Goal: Transaction & Acquisition: Purchase product/service

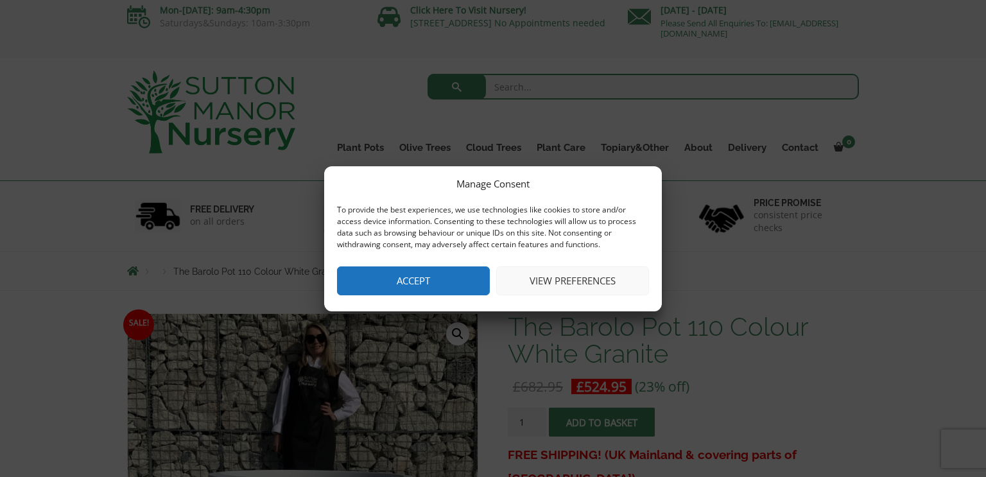
click at [445, 291] on button "Accept" at bounding box center [413, 280] width 153 height 29
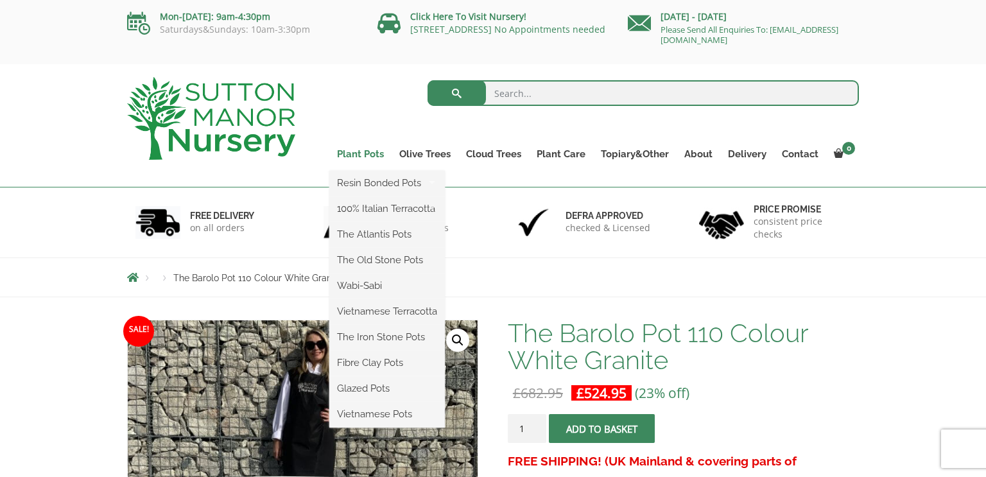
click at [356, 148] on link "Plant Pots" at bounding box center [360, 154] width 62 height 18
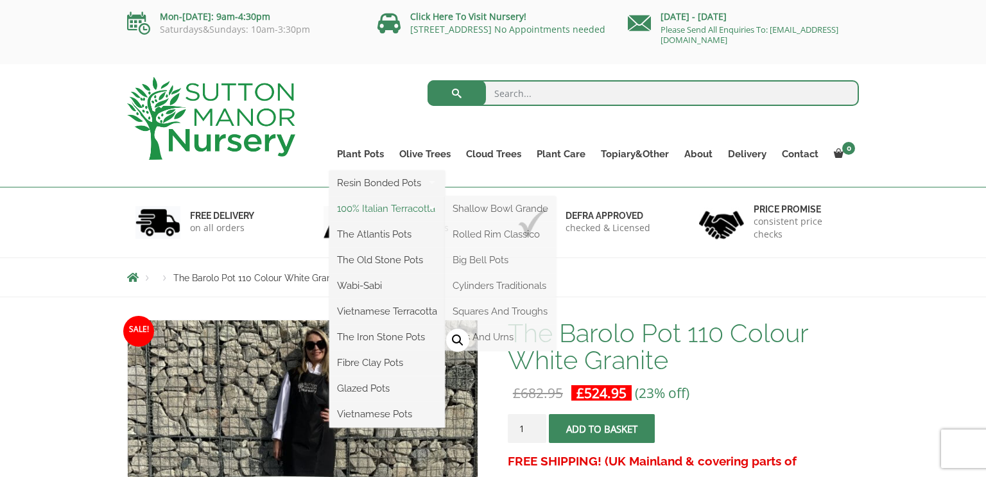
click at [363, 203] on link "100% Italian Terracotta" at bounding box center [387, 208] width 116 height 19
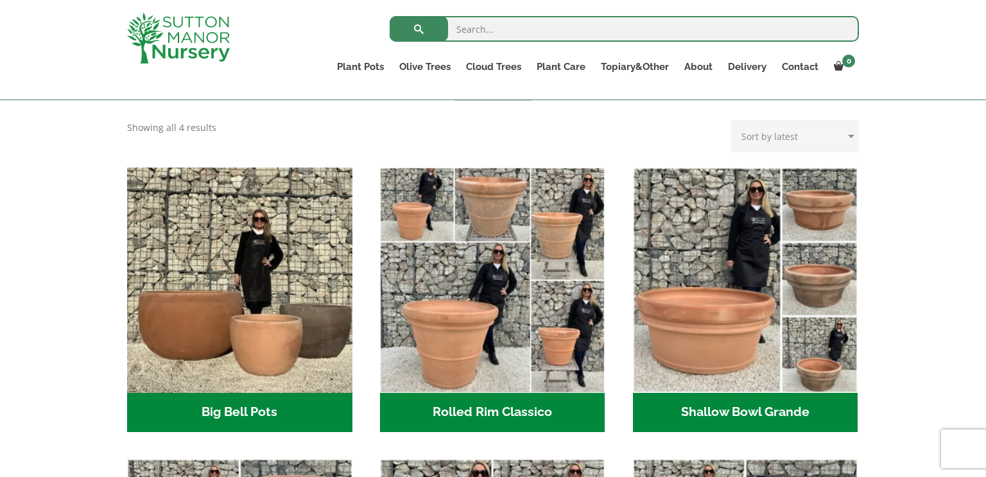
scroll to position [349, 0]
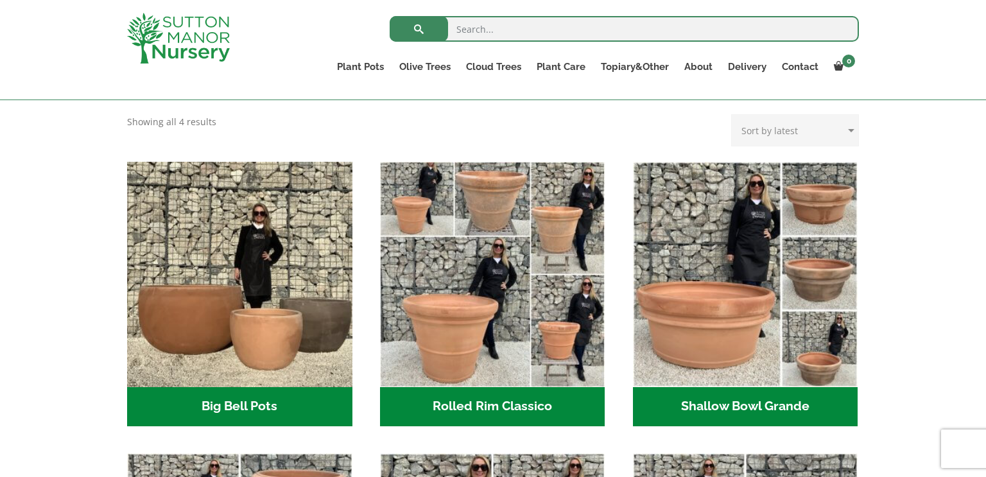
click at [242, 411] on h2 "Big Bell Pots (10)" at bounding box center [239, 407] width 225 height 40
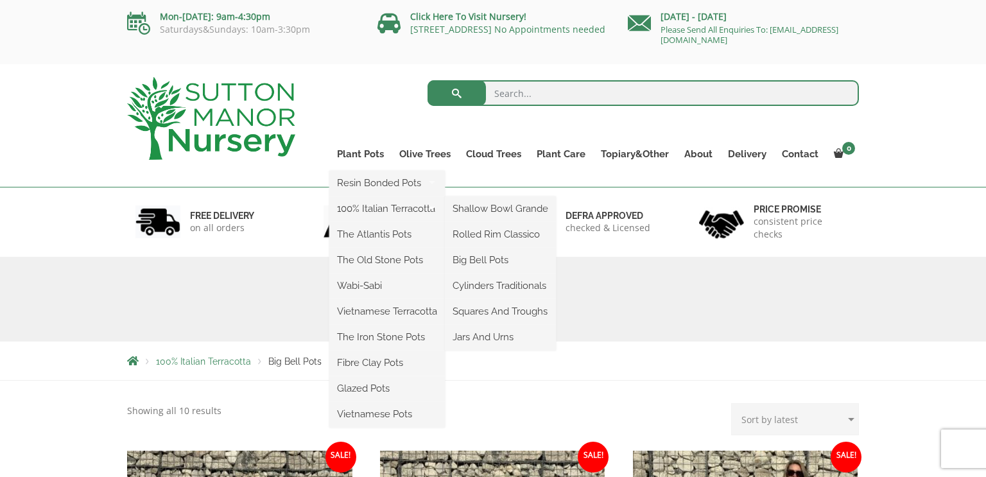
click at [366, 171] on ul "Resin Bonded Pots The Amalfi Pots The Milan Pots The Capri Pots The Brunello Po…" at bounding box center [387, 299] width 116 height 257
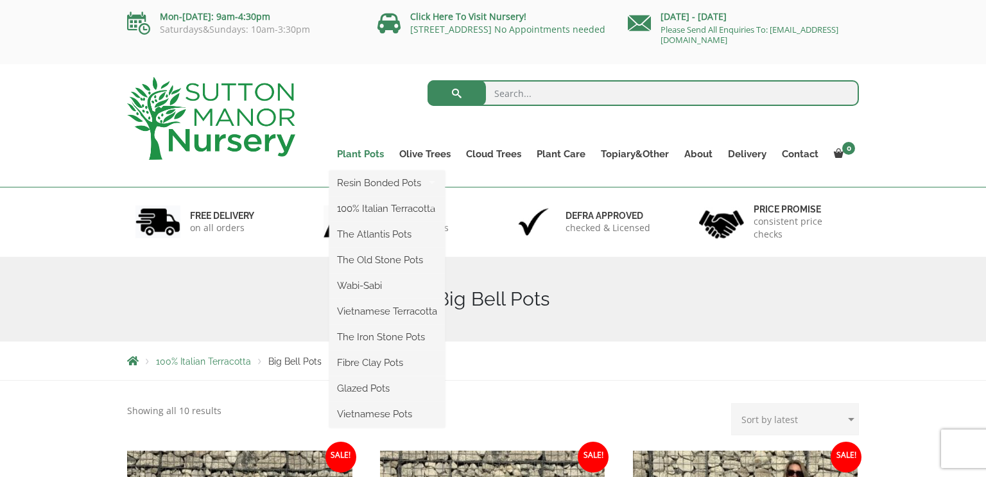
click at [364, 150] on link "Plant Pots" at bounding box center [360, 154] width 62 height 18
click at [374, 415] on link "Vietnamese Pots" at bounding box center [387, 413] width 116 height 19
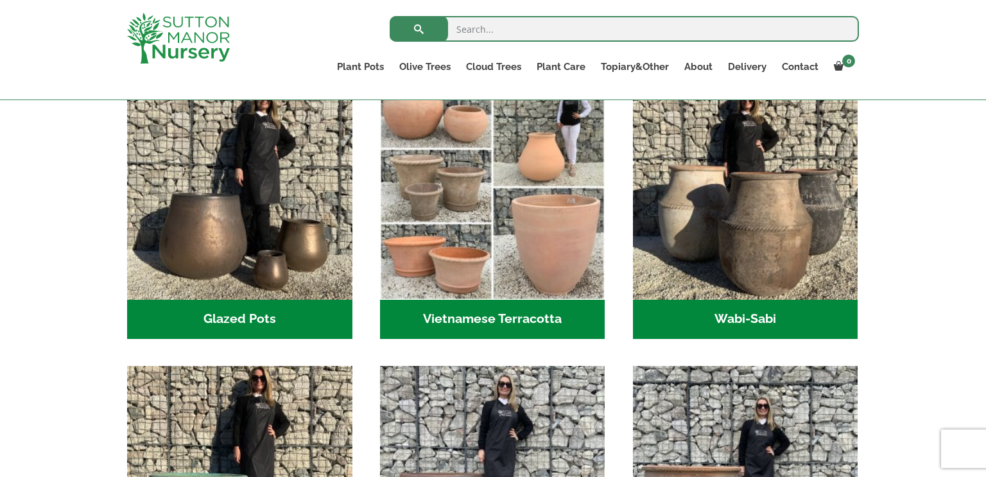
scroll to position [422, 0]
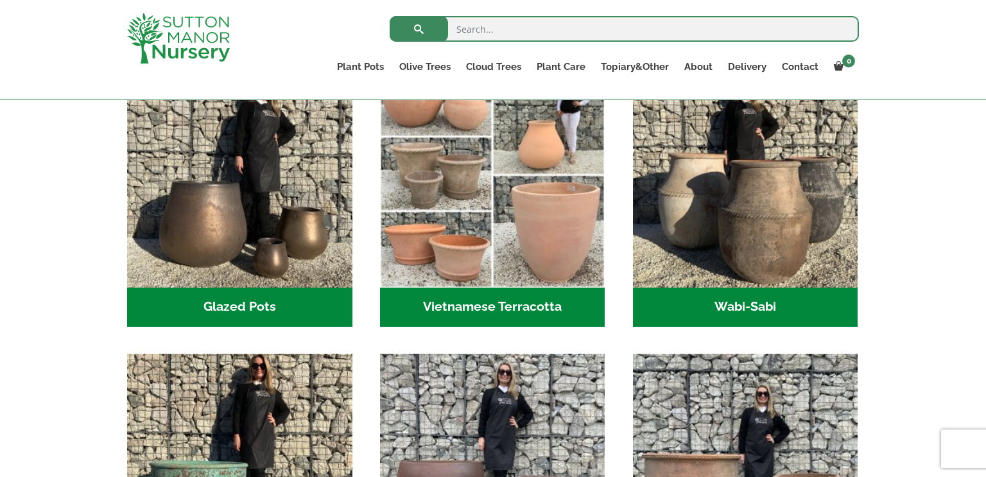
click at [230, 309] on h2 "Glazed Pots (12)" at bounding box center [239, 308] width 225 height 40
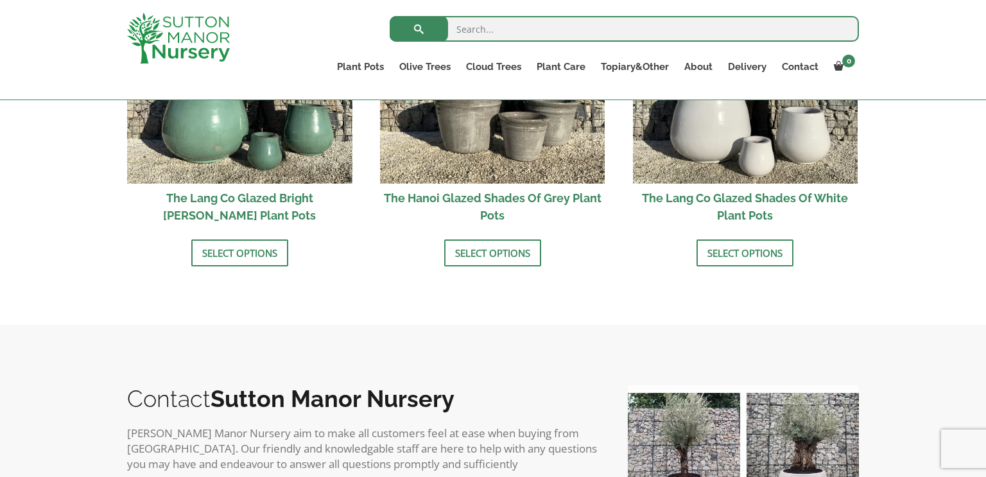
scroll to position [807, 0]
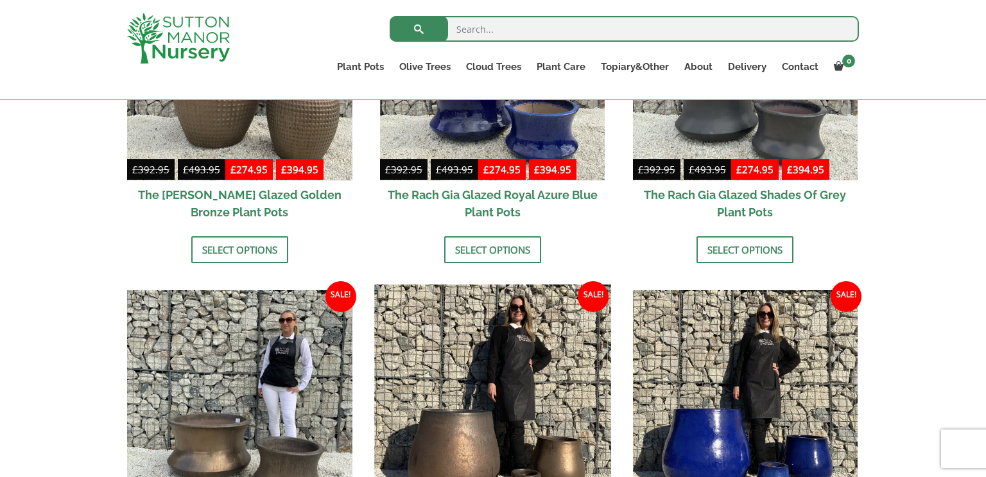
click at [449, 355] on img at bounding box center [492, 402] width 236 height 236
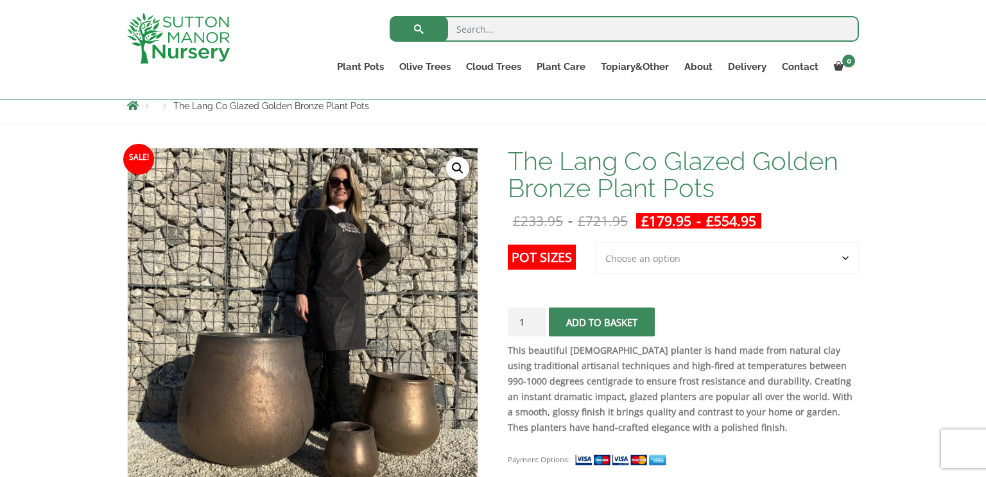
scroll to position [142, 0]
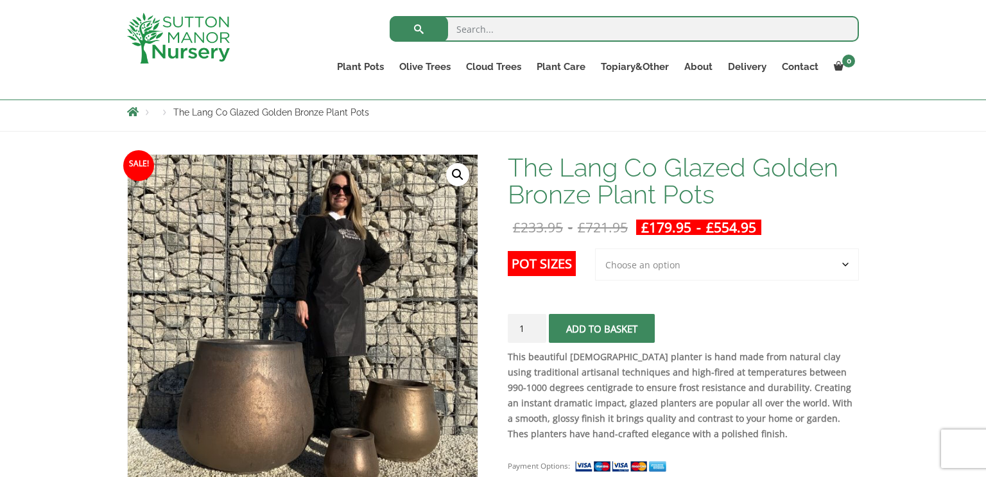
click at [704, 261] on select "Choose an option 3rd to Largest Pot In The Picture 2nd to Largest Pot In The Pi…" at bounding box center [727, 264] width 264 height 32
select select "Largest pot In The Picture"
click at [596, 248] on select "Choose an option 3rd to Largest Pot In The Picture 2nd to Largest Pot In The Pi…" at bounding box center [727, 264] width 264 height 32
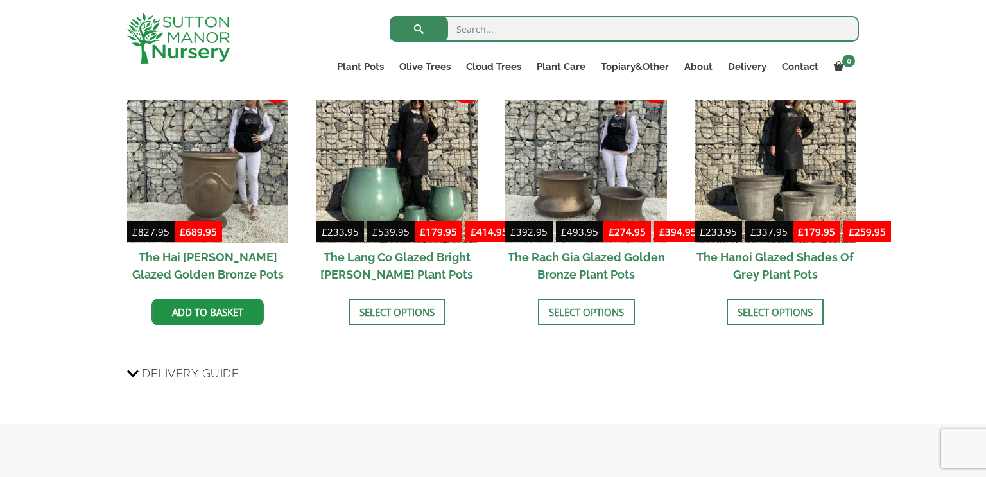
scroll to position [0, 0]
